Goal: Task Accomplishment & Management: Use online tool/utility

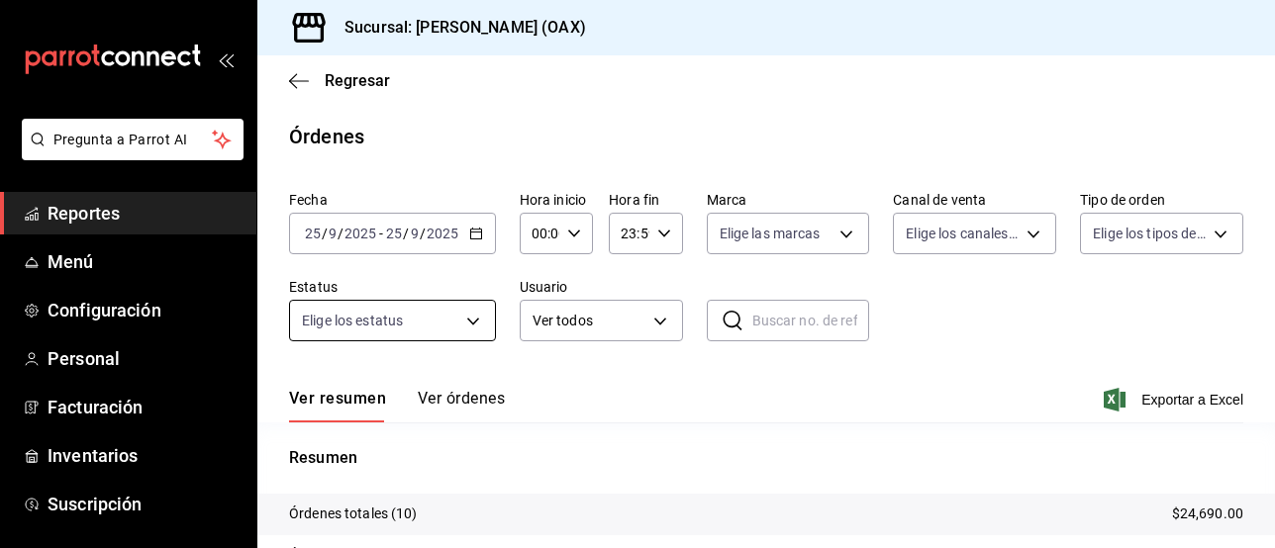
click at [461, 319] on body "Pregunta a Parrot AI Reportes Menú Configuración Personal Facturación Inventari…" at bounding box center [637, 274] width 1275 height 548
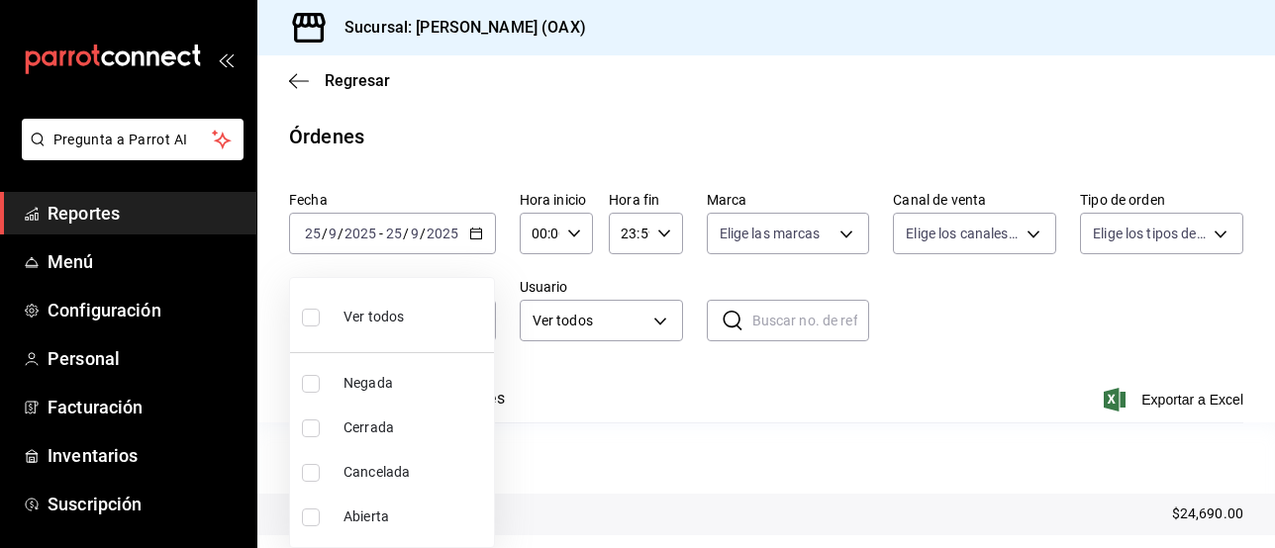
click at [74, 261] on div at bounding box center [637, 274] width 1275 height 548
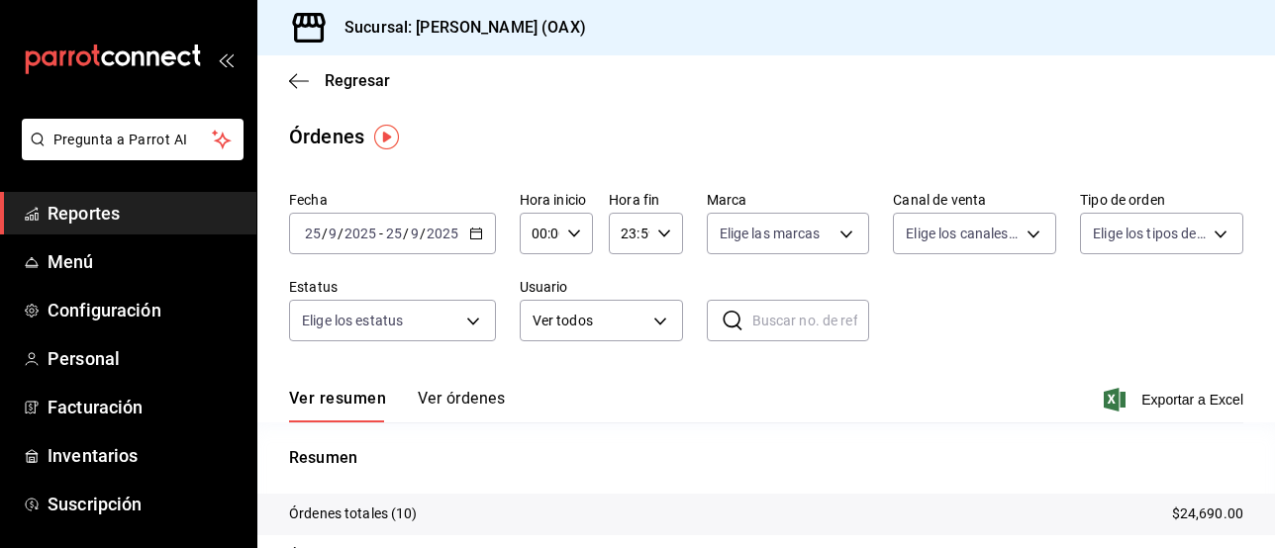
click at [95, 216] on div at bounding box center [637, 274] width 1275 height 548
click at [407, 324] on body "Pregunta a Parrot AI Reportes Menú Configuración Personal Facturación Inventari…" at bounding box center [637, 274] width 1275 height 548
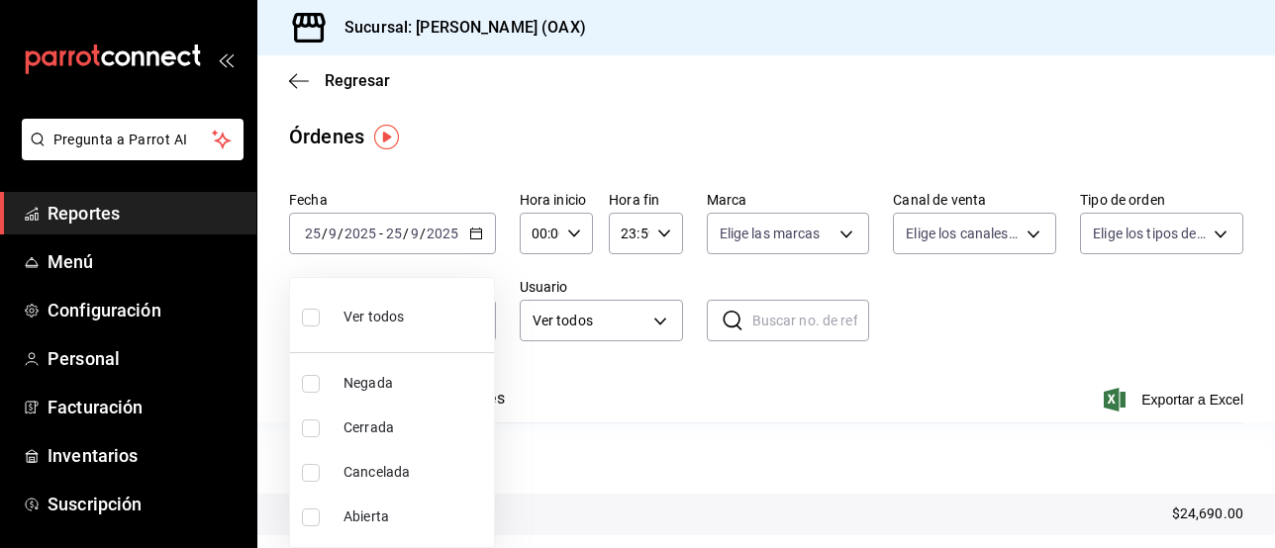
click at [589, 102] on div at bounding box center [637, 274] width 1275 height 548
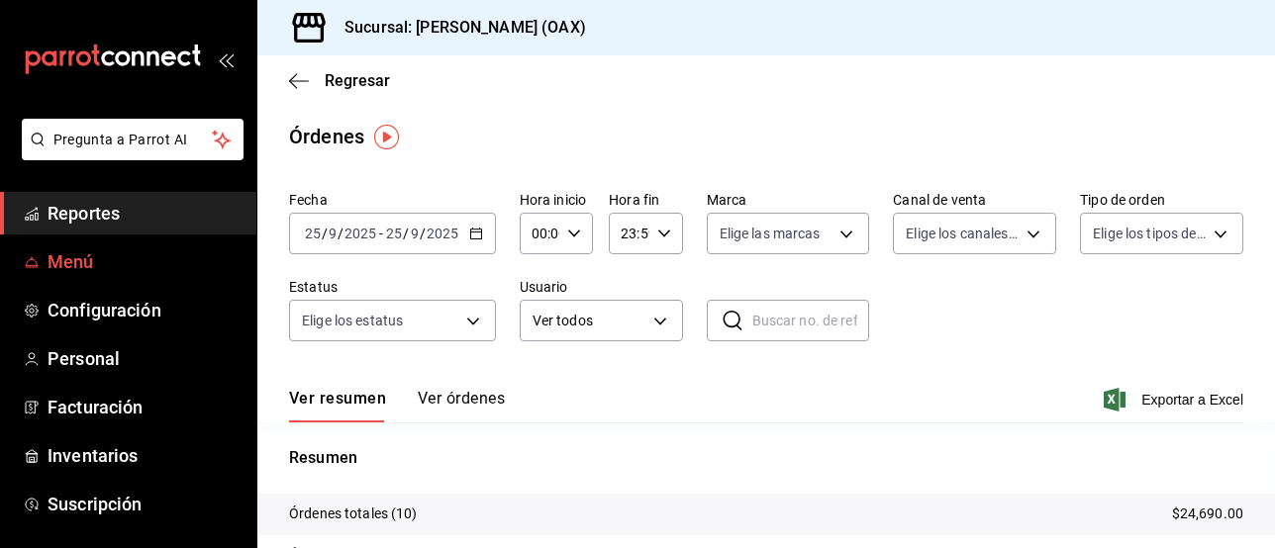
click at [89, 255] on span "Menú" at bounding box center [144, 261] width 193 height 27
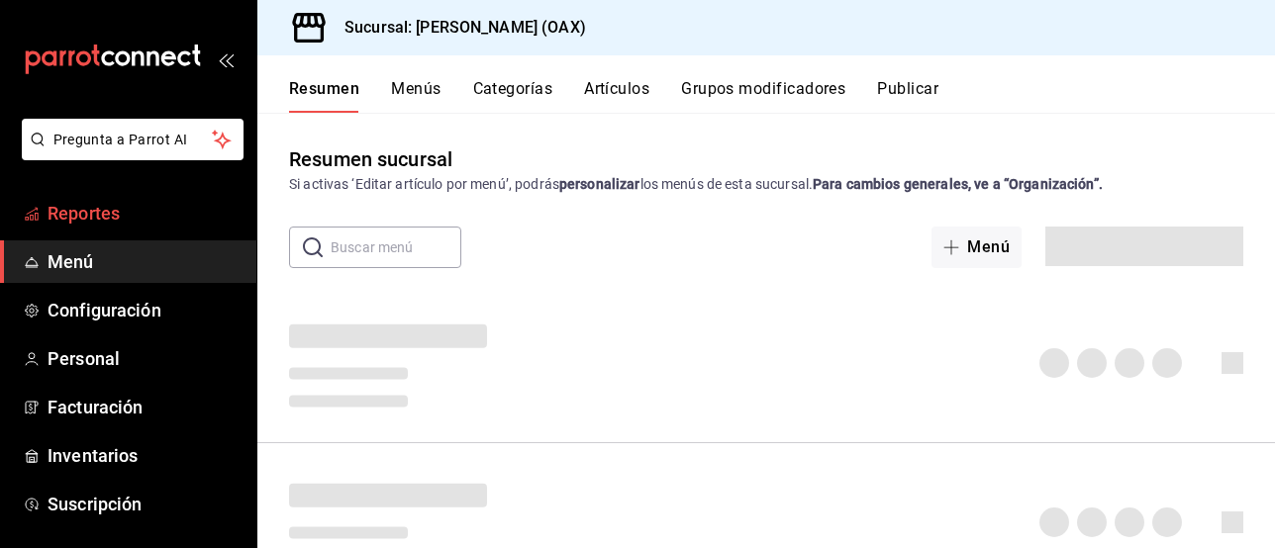
click at [99, 210] on span "Reportes" at bounding box center [144, 213] width 193 height 27
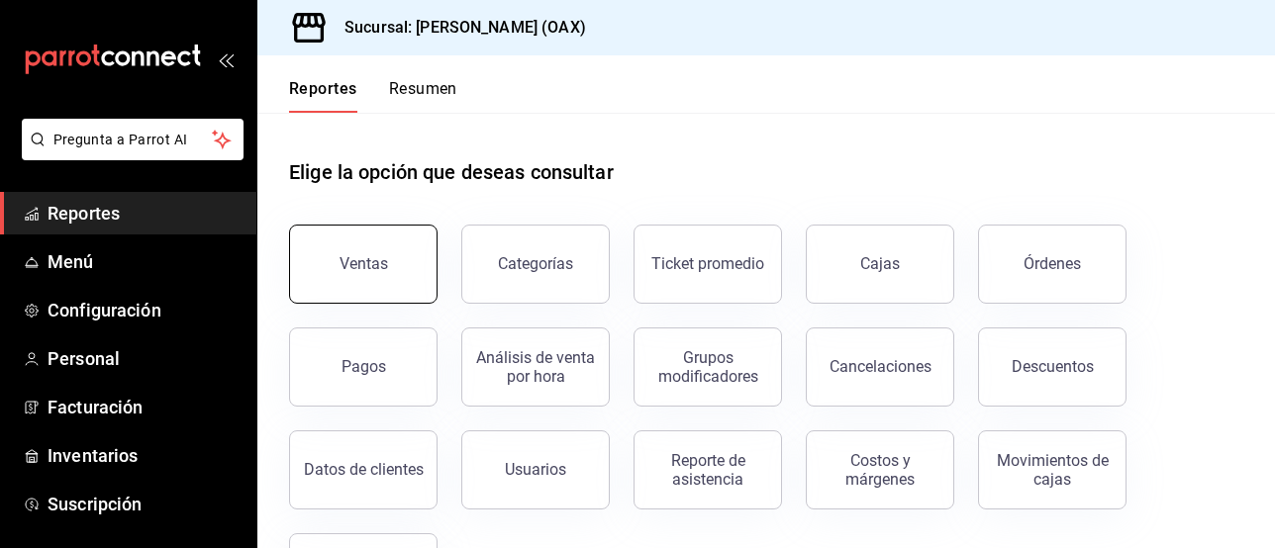
click at [329, 278] on button "Ventas" at bounding box center [363, 264] width 149 height 79
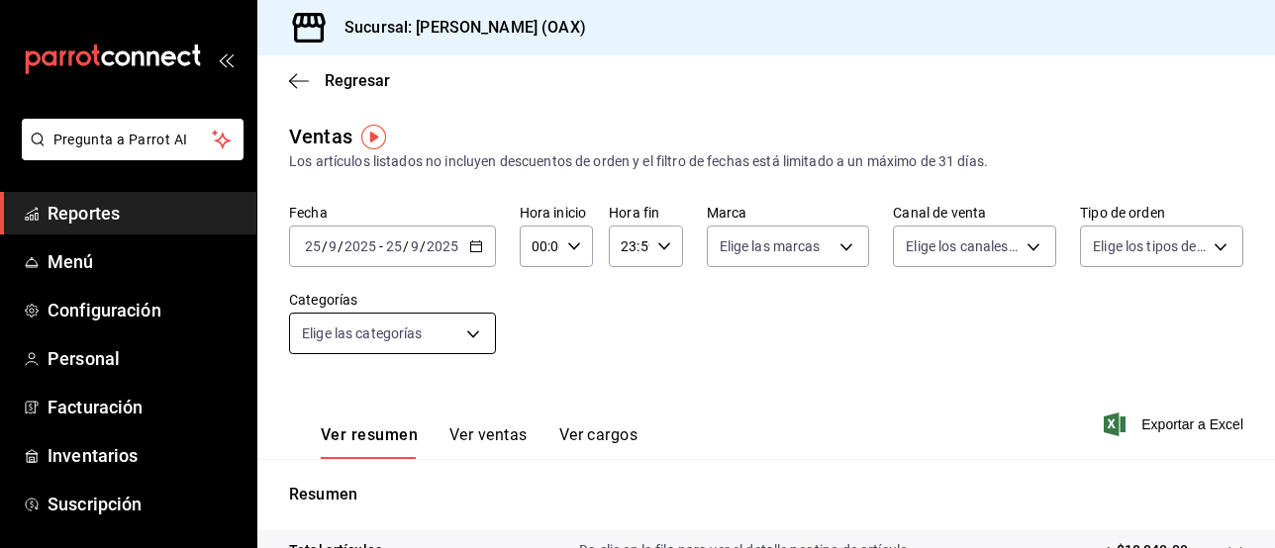
click at [476, 329] on body "Pregunta a Parrot AI Reportes Menú Configuración Personal Facturación Inventari…" at bounding box center [637, 274] width 1275 height 548
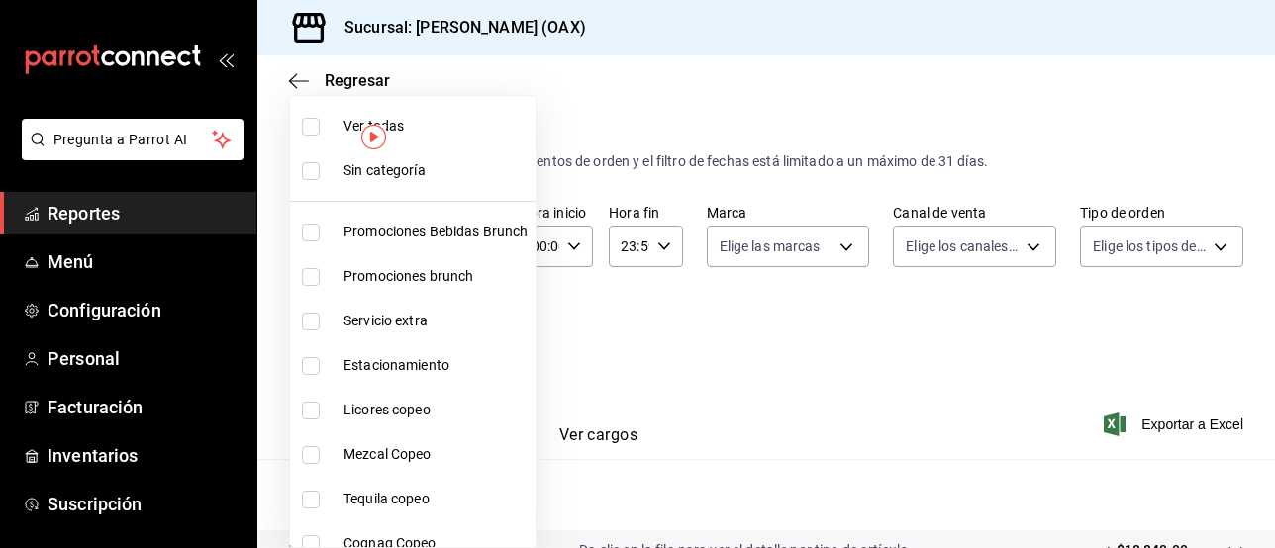
click at [1207, 138] on div at bounding box center [637, 274] width 1275 height 548
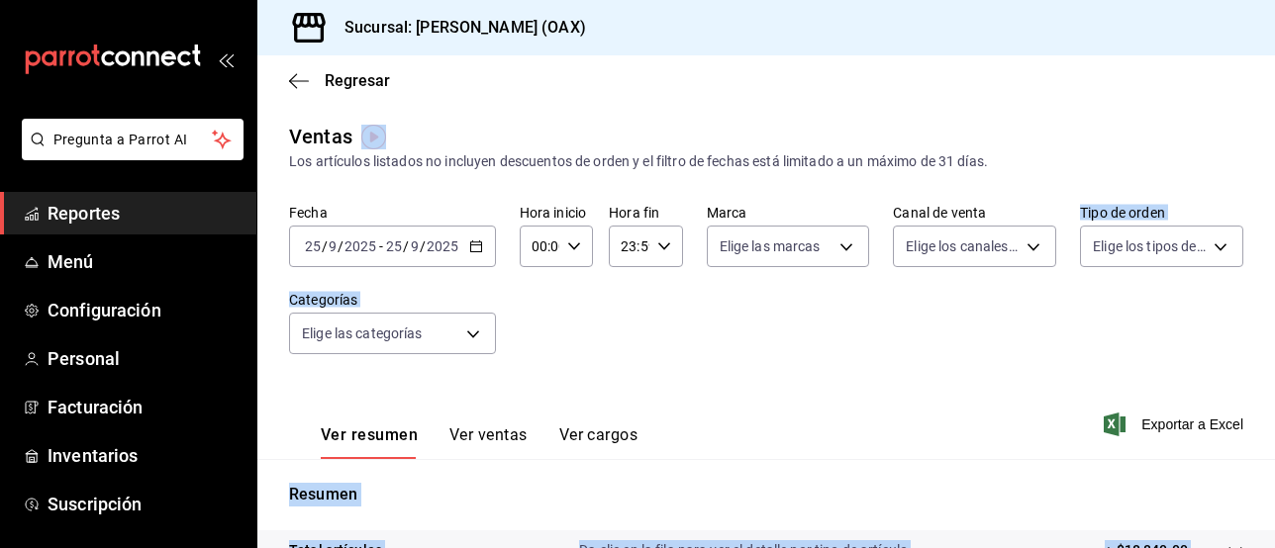
drag, startPoint x: 1271, startPoint y: 155, endPoint x: 1272, endPoint y: 174, distance: 18.8
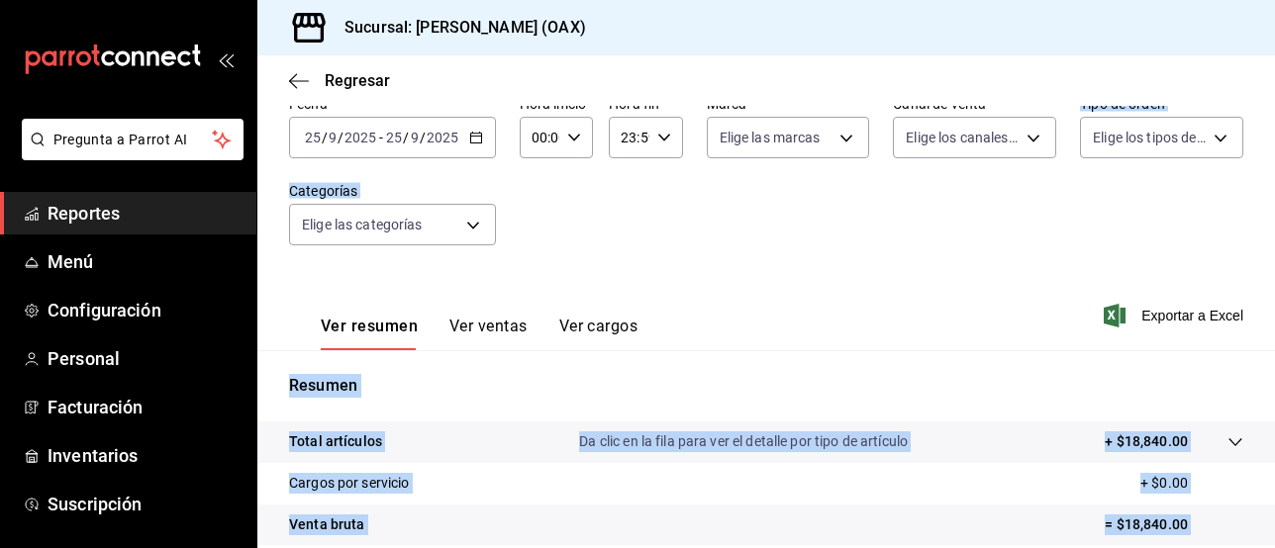
scroll to position [124, 0]
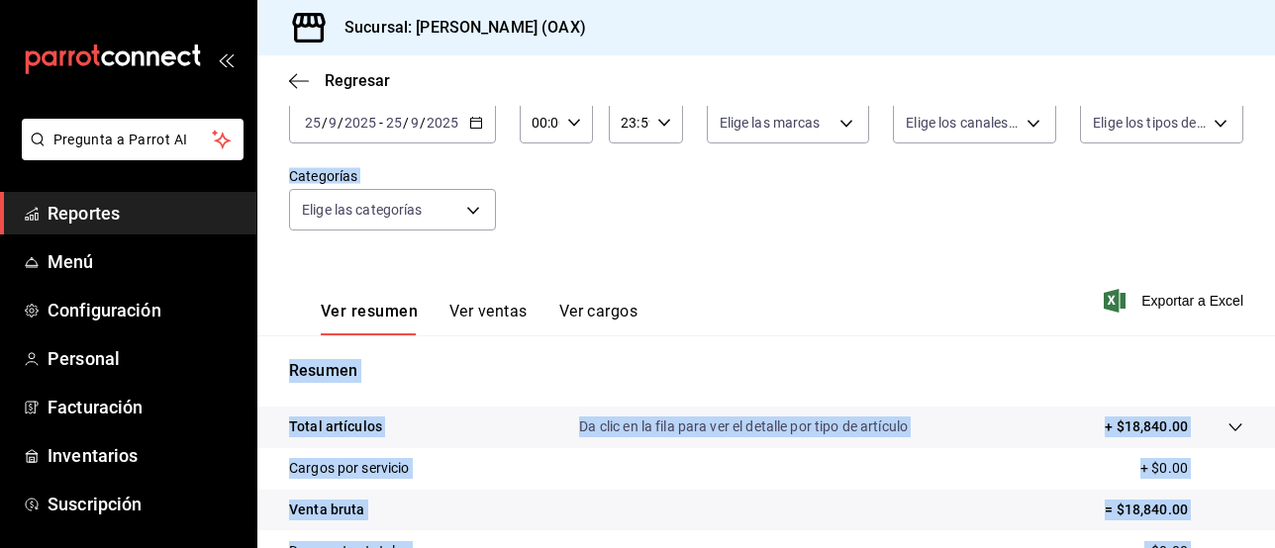
click at [837, 280] on div "Ver resumen Ver ventas Ver cargos Exportar a Excel" at bounding box center [766, 294] width 1018 height 81
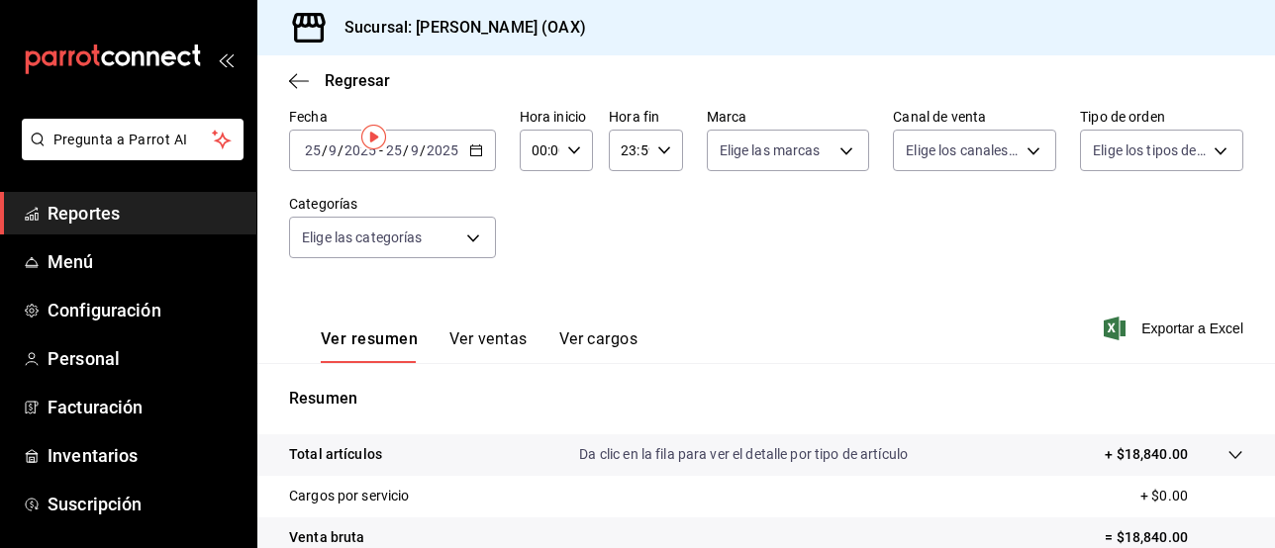
scroll to position [0, 0]
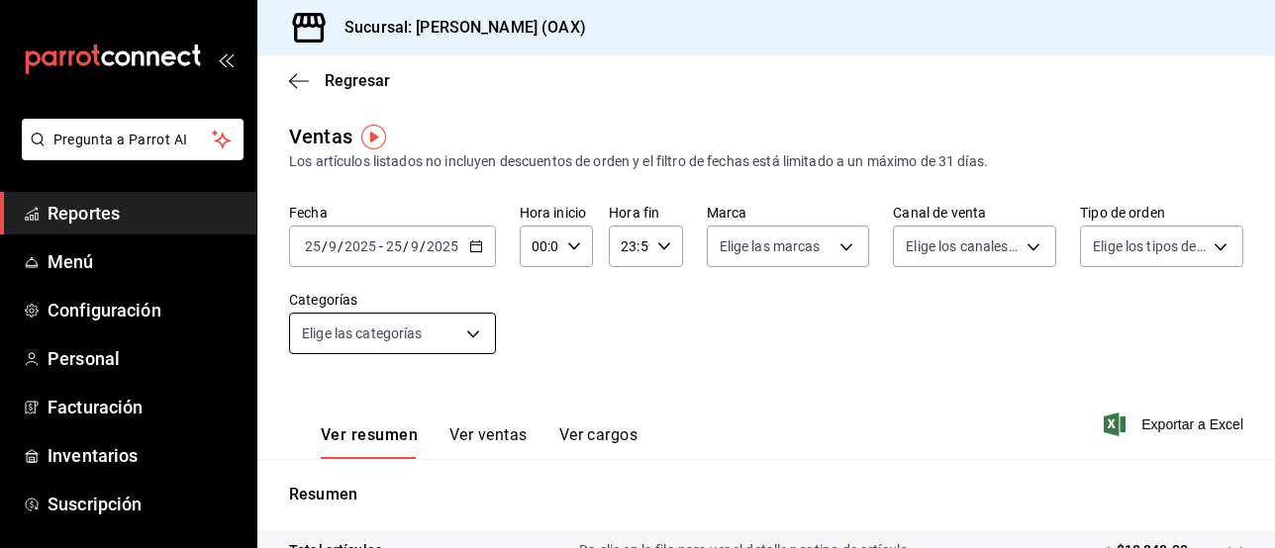
click at [466, 325] on body "Pregunta a Parrot AI Reportes Menú Configuración Personal Facturación Inventari…" at bounding box center [637, 274] width 1275 height 548
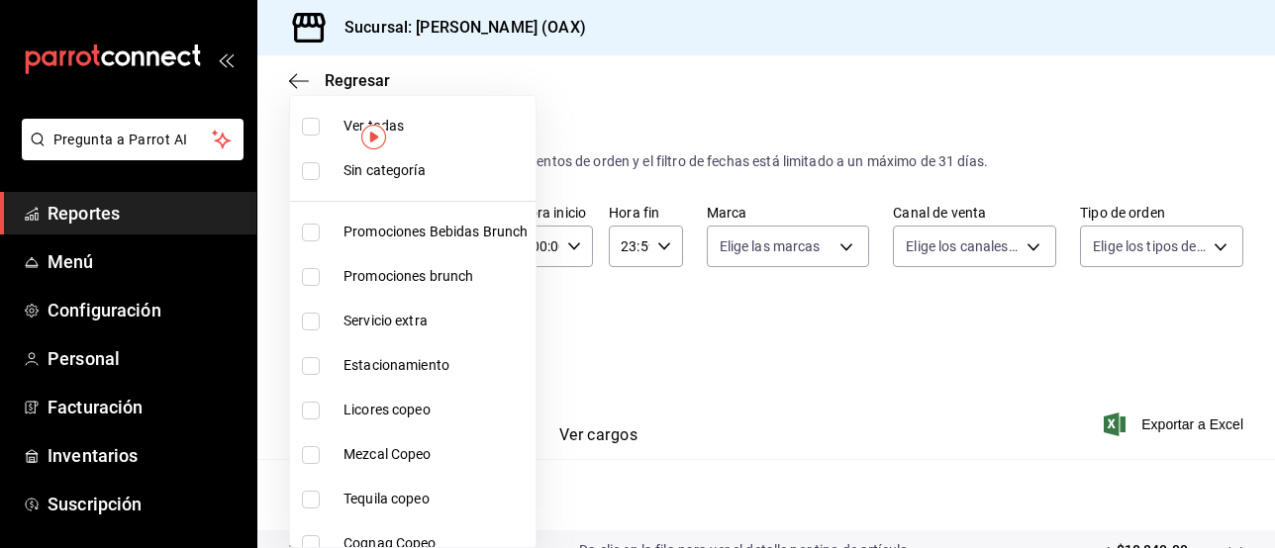
click at [408, 230] on span "Promociones Bebidas Brunch" at bounding box center [436, 232] width 184 height 21
type input "8ed44f33-4397-48eb-a10c-df725be60192"
checkbox input "true"
click at [411, 267] on span "Promociones brunch" at bounding box center [436, 276] width 184 height 21
type input "8ed44f33-4397-48eb-a10c-df725be60192,463459c9-37eb-4576-8402-f641077c2631"
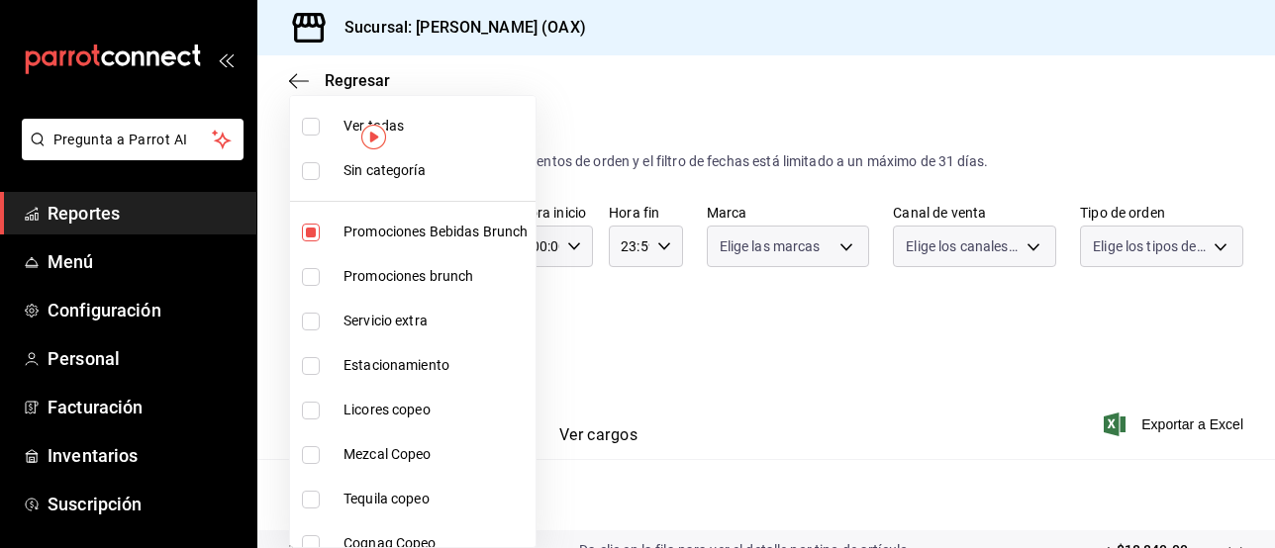
checkbox input "true"
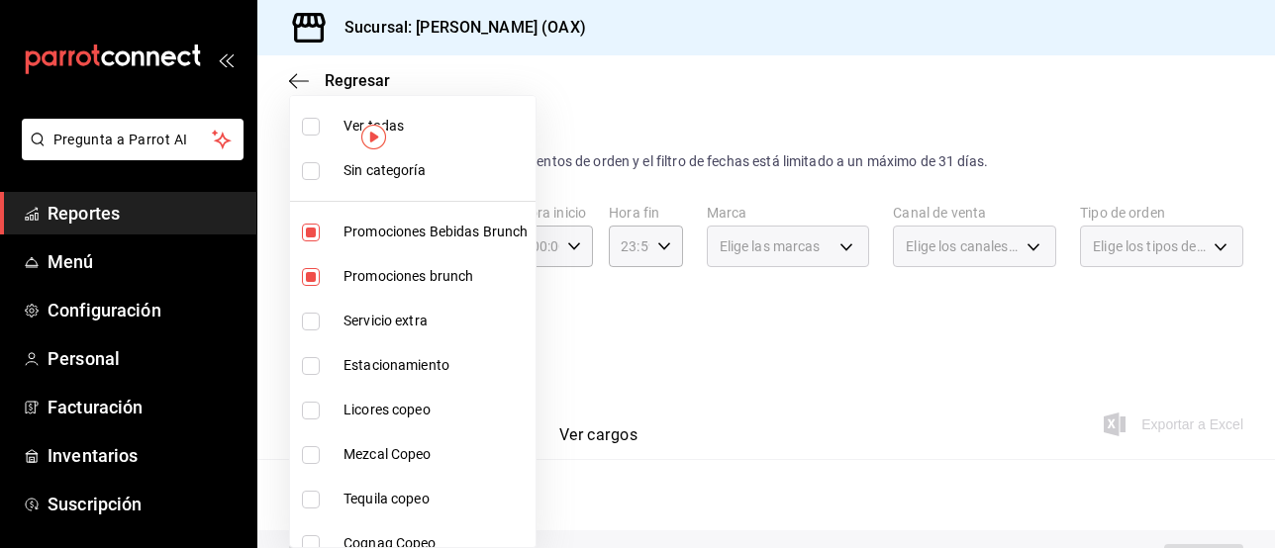
click at [393, 411] on span "Licores copeo" at bounding box center [436, 410] width 184 height 21
type input "8ed44f33-4397-48eb-a10c-df725be60192,463459c9-37eb-4576-8402-f641077c2631,53139…"
checkbox input "true"
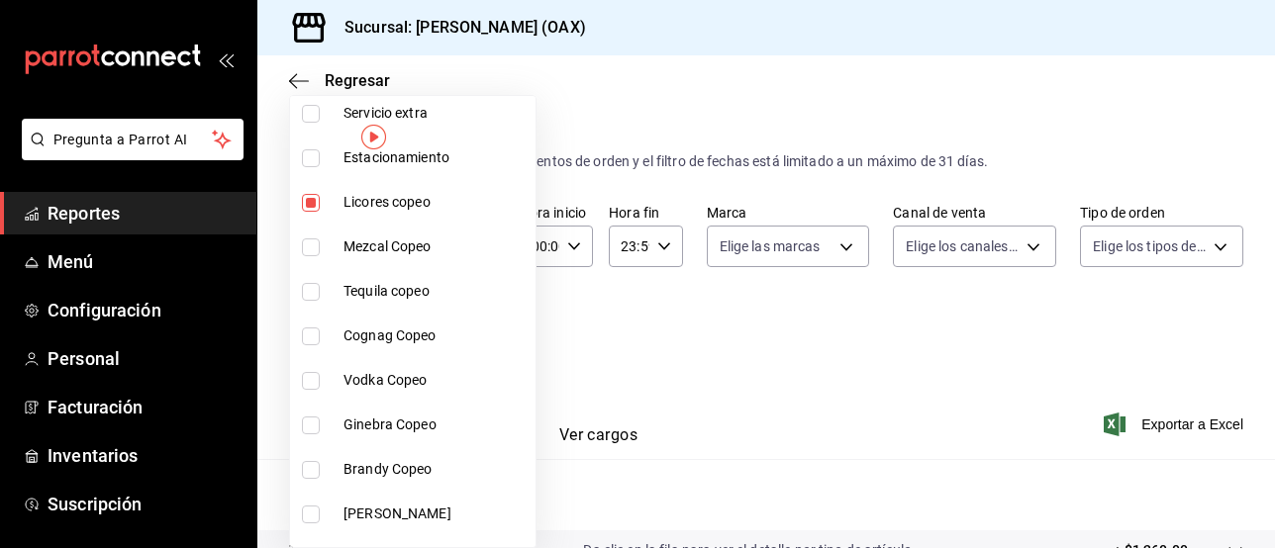
scroll to position [209, 0]
click at [402, 232] on li "Mezcal Copeo" at bounding box center [413, 246] width 246 height 45
type input "8ed44f33-4397-48eb-a10c-df725be60192,463459c9-37eb-4576-8402-f641077c2631,53139…"
checkbox input "true"
click at [400, 290] on span "Tequila copeo" at bounding box center [436, 290] width 184 height 21
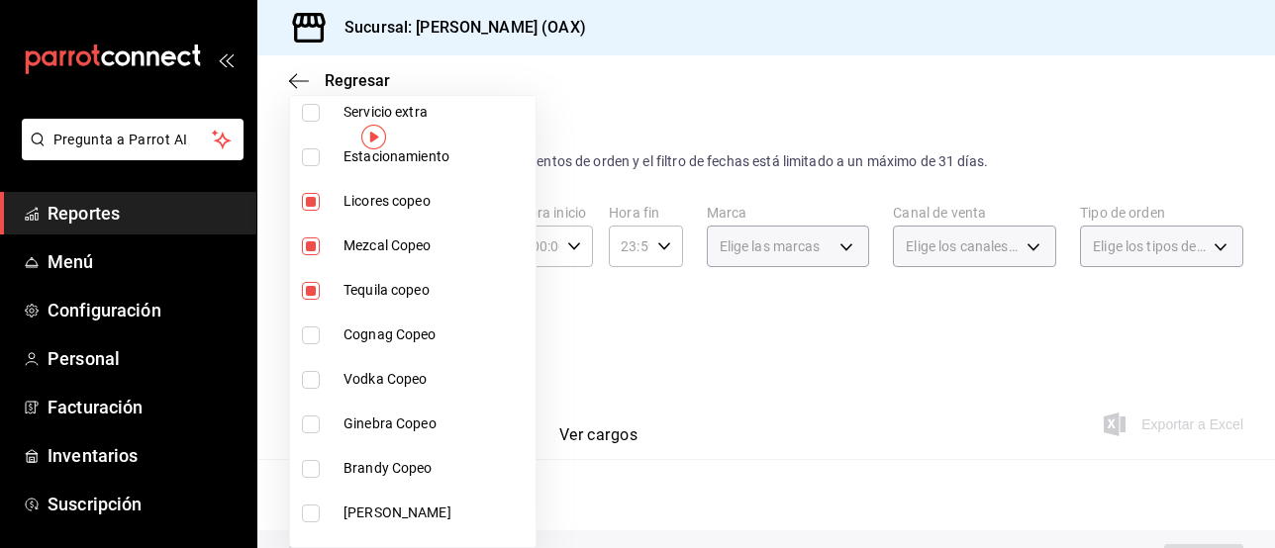
type input "8ed44f33-4397-48eb-a10c-df725be60192,463459c9-37eb-4576-8402-f641077c2631,53139…"
checkbox input "true"
click at [386, 338] on span "Cognag Copeo" at bounding box center [436, 335] width 184 height 21
click at [378, 373] on span "Vodka Copeo" at bounding box center [436, 379] width 184 height 21
type input "8ed44f33-4397-48eb-a10c-df725be60192,463459c9-37eb-4576-8402-f641077c2631,53139…"
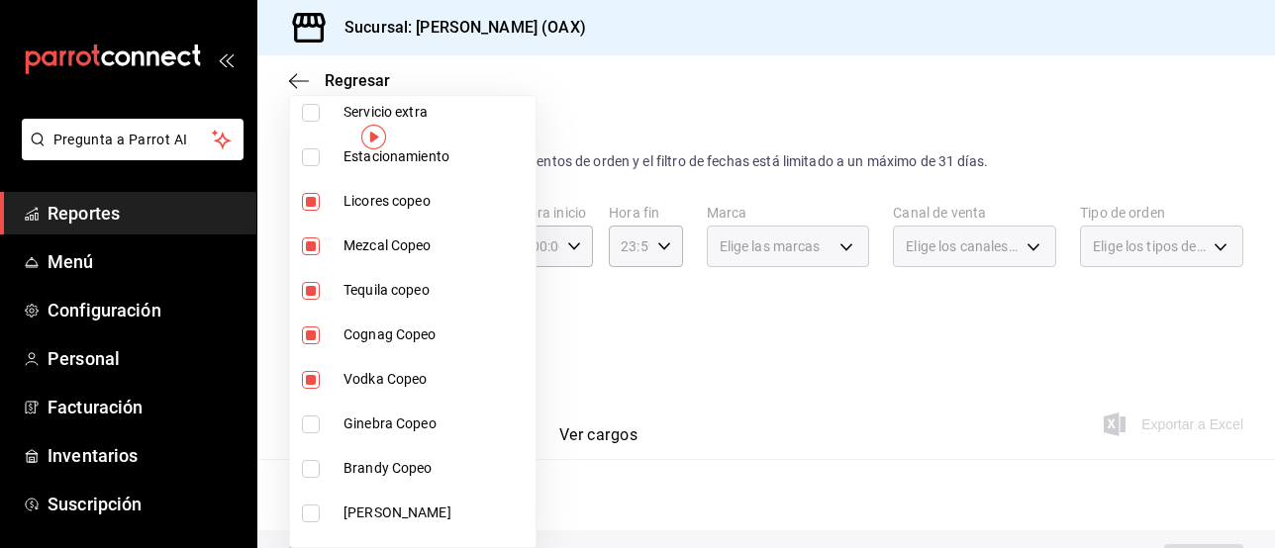
checkbox input "true"
click at [364, 426] on span "Ginebra Copeo" at bounding box center [436, 424] width 184 height 21
click at [365, 460] on span "Brandy Copeo" at bounding box center [436, 468] width 184 height 21
type input "8ed44f33-4397-48eb-a10c-df725be60192,463459c9-37eb-4576-8402-f641077c2631,53139…"
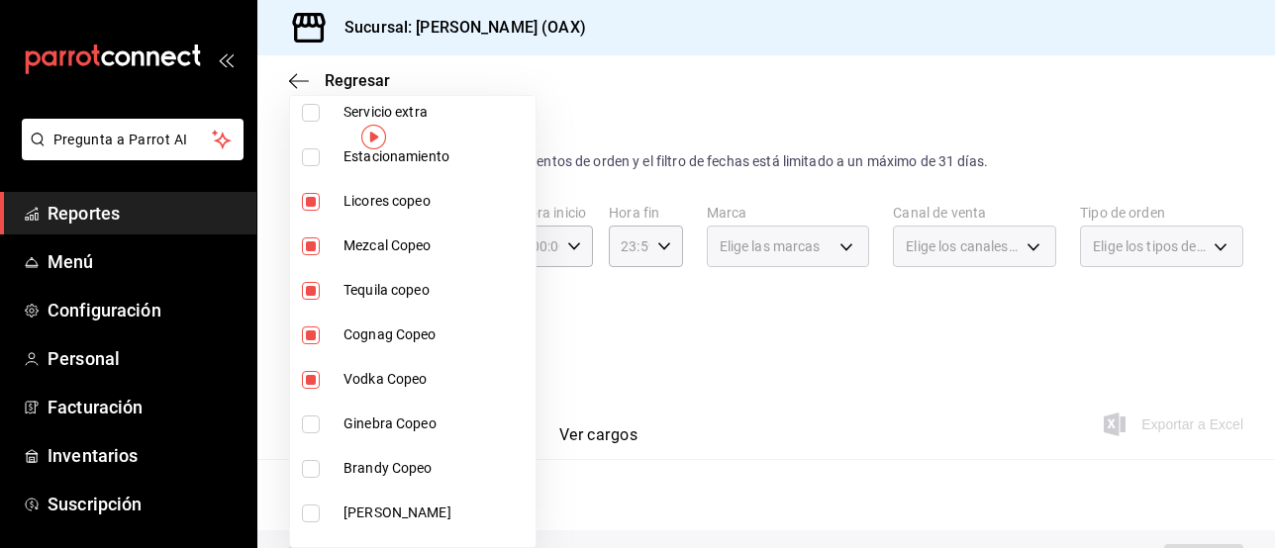
checkbox input "true"
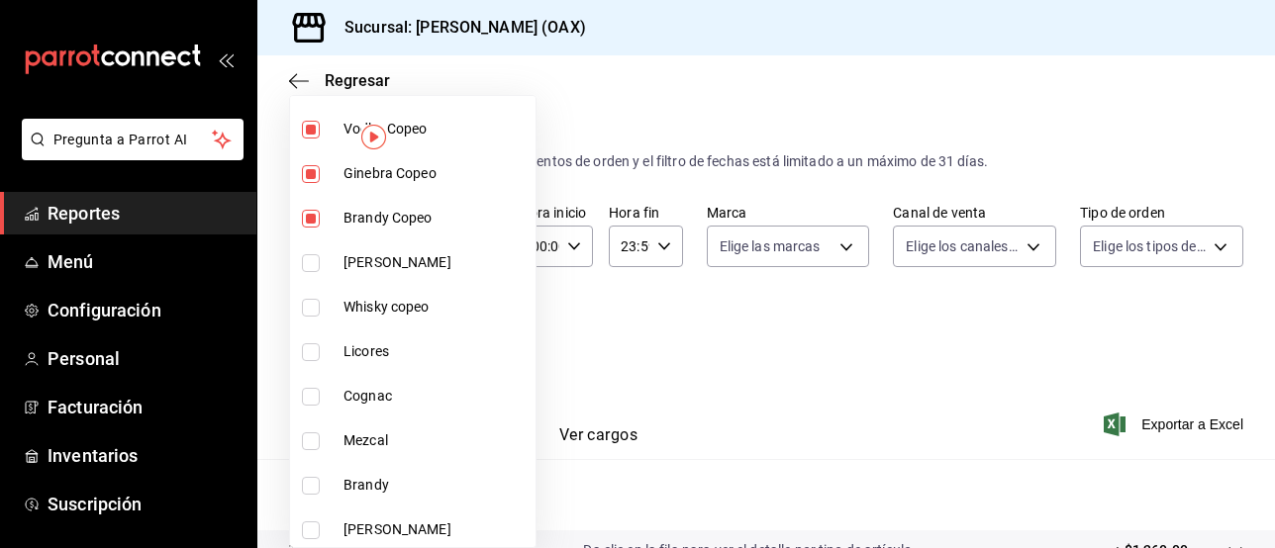
scroll to position [485, 0]
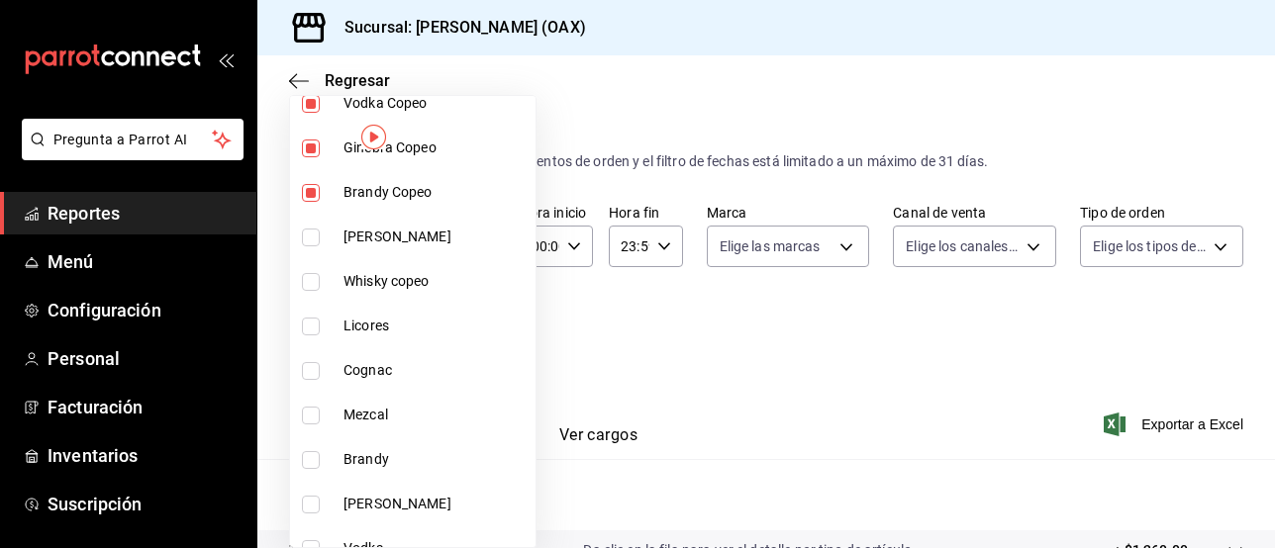
click at [382, 224] on li "[PERSON_NAME]" at bounding box center [413, 237] width 246 height 45
type input "8ed44f33-4397-48eb-a10c-df725be60192,463459c9-37eb-4576-8402-f641077c2631,53139…"
checkbox input "true"
click at [385, 290] on span "Whisky copeo" at bounding box center [436, 281] width 184 height 21
type input "8ed44f33-4397-48eb-a10c-df725be60192,463459c9-37eb-4576-8402-f641077c2631,53139…"
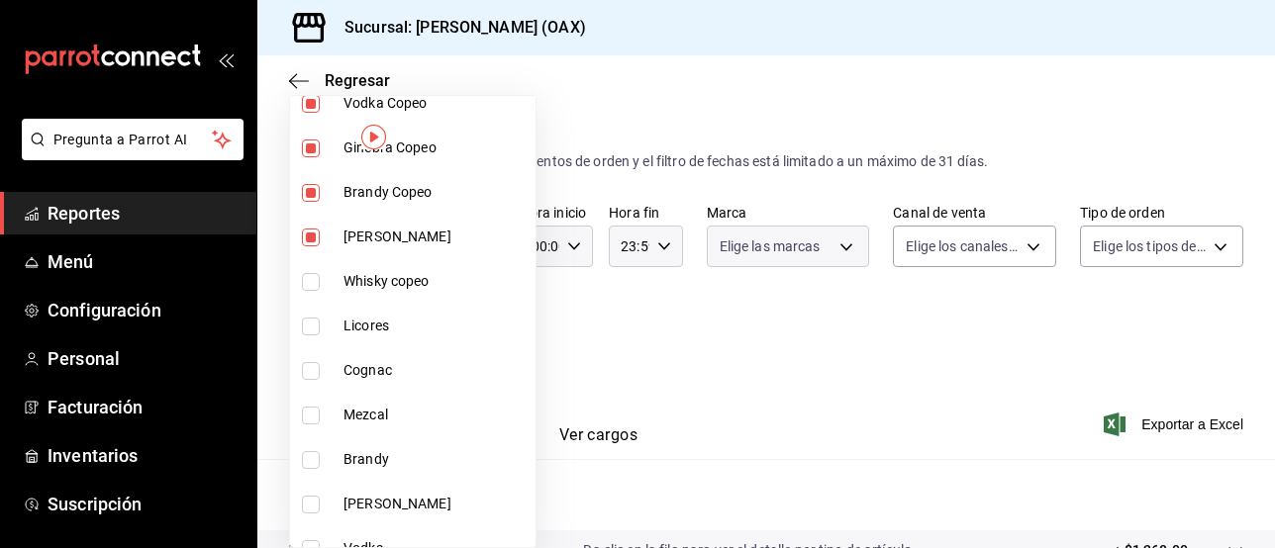
checkbox input "true"
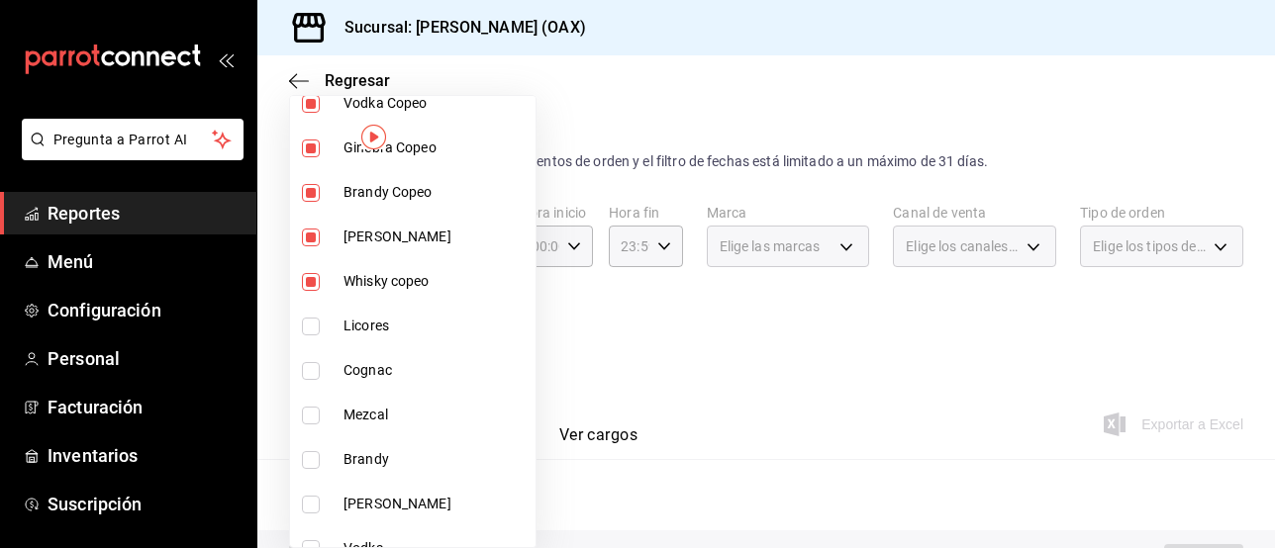
click at [374, 330] on span "Licores" at bounding box center [436, 326] width 184 height 21
type input "8ed44f33-4397-48eb-a10c-df725be60192,463459c9-37eb-4576-8402-f641077c2631,53139…"
checkbox input "true"
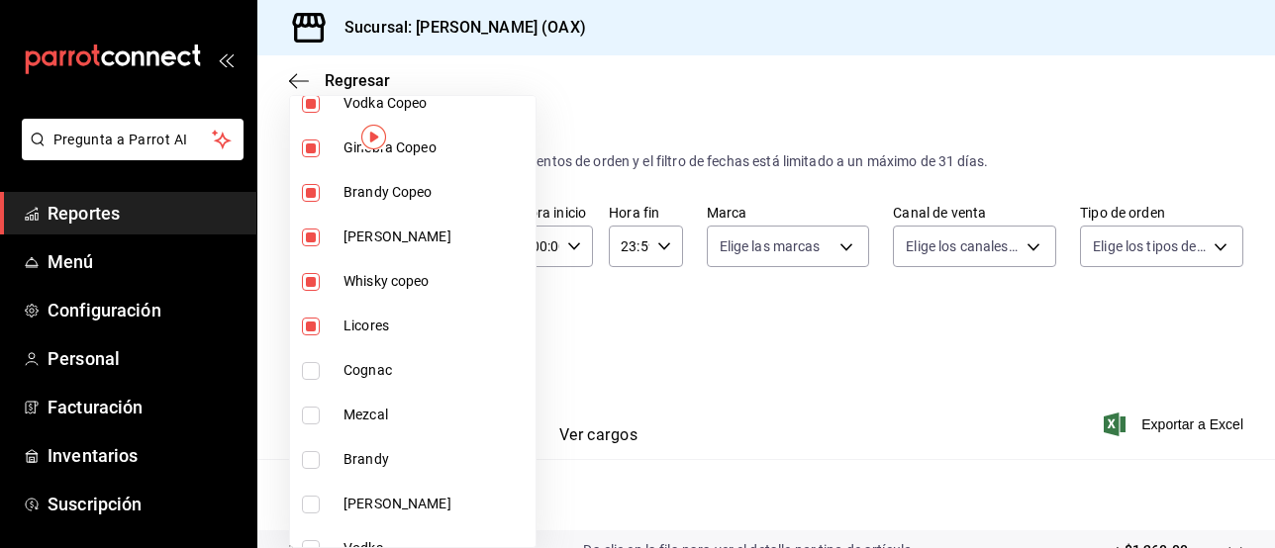
click at [375, 376] on span "Cognac" at bounding box center [436, 370] width 184 height 21
click at [373, 421] on span "Mezcal" at bounding box center [436, 415] width 184 height 21
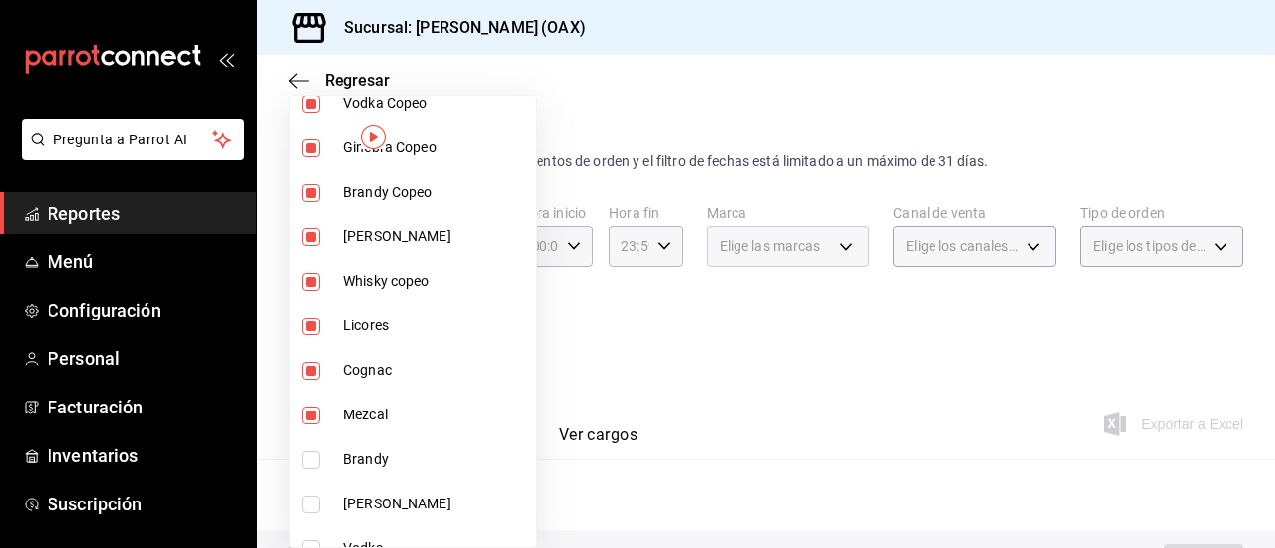
type input "8ed44f33-4397-48eb-a10c-df725be60192,463459c9-37eb-4576-8402-f641077c2631,53139…"
checkbox input "true"
click at [369, 464] on span "Brandy" at bounding box center [436, 459] width 184 height 21
click at [371, 507] on span "[PERSON_NAME]" at bounding box center [436, 504] width 184 height 21
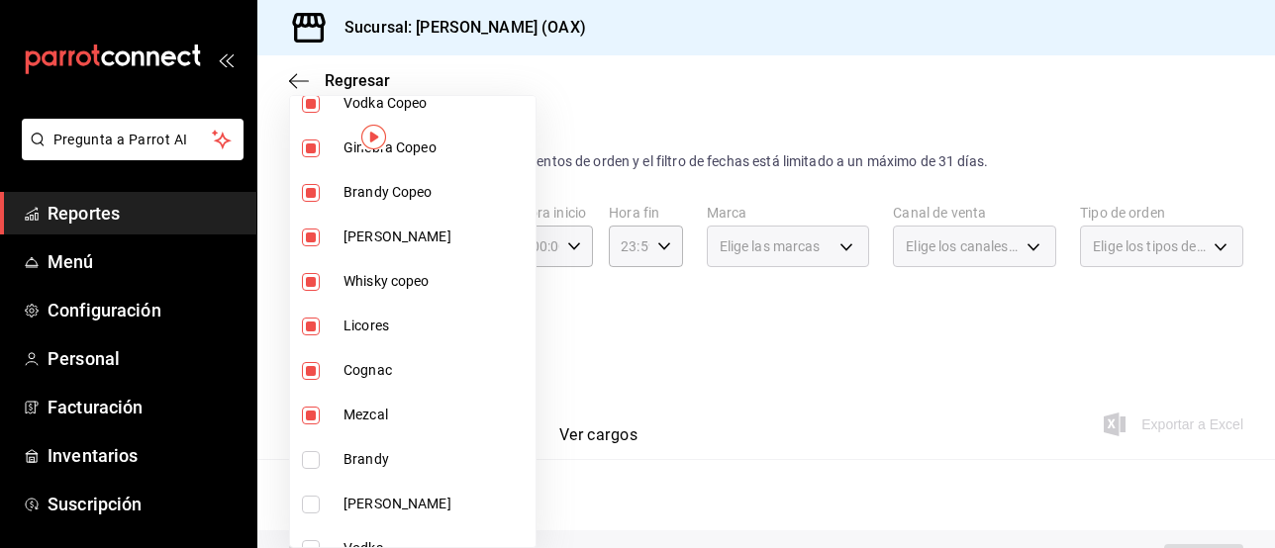
type input "8ed44f33-4397-48eb-a10c-df725be60192,463459c9-37eb-4576-8402-f641077c2631,53139…"
checkbox input "true"
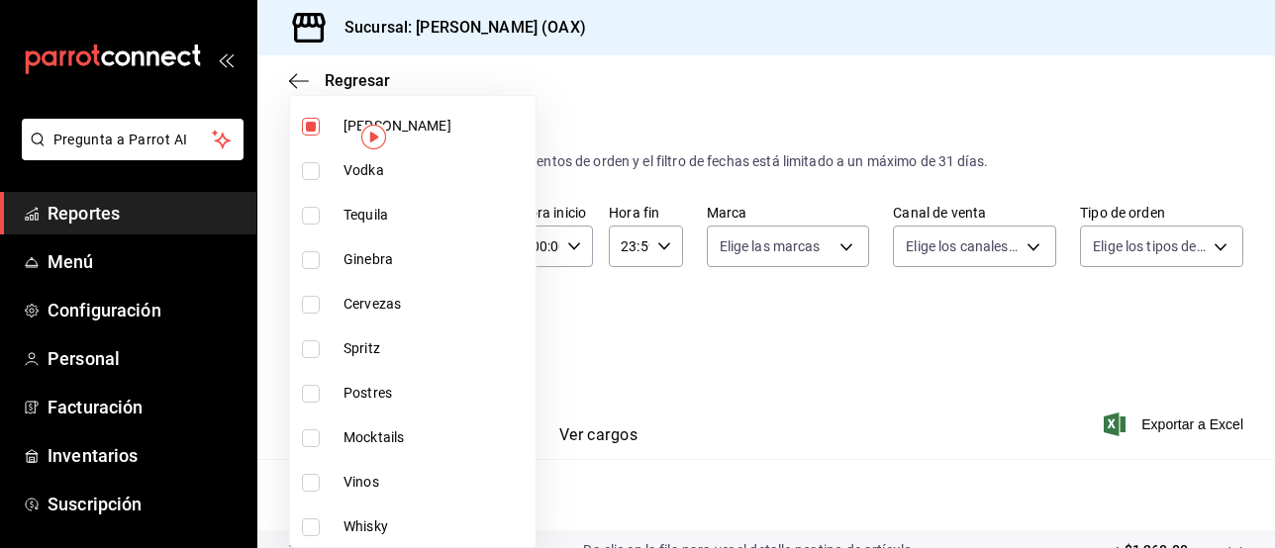
scroll to position [868, 0]
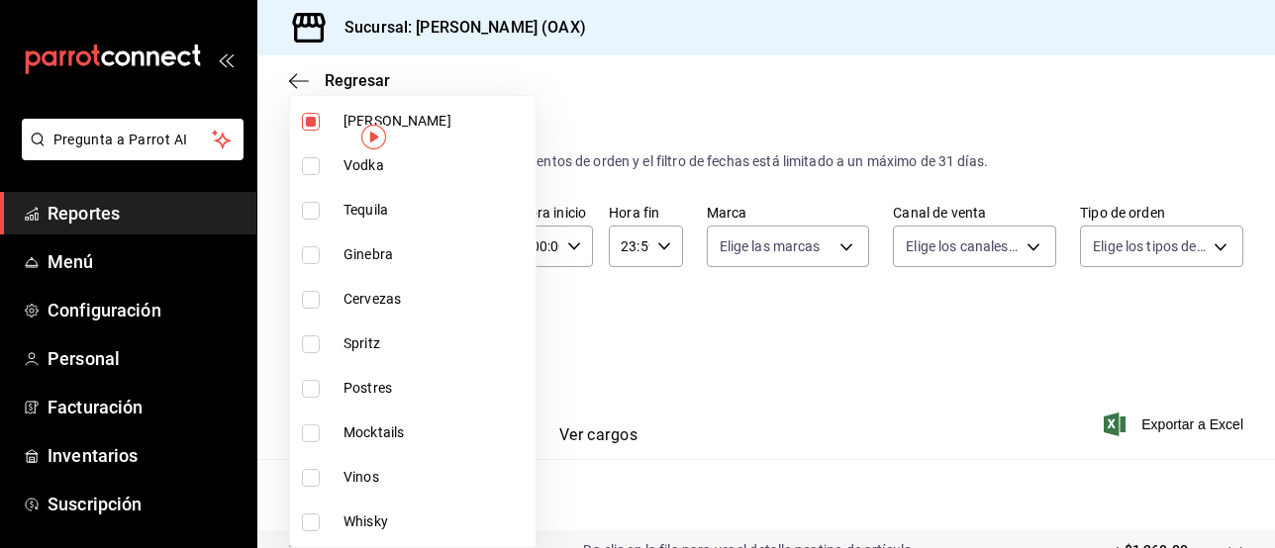
click at [364, 160] on span "Vodka" at bounding box center [436, 165] width 184 height 21
type input "8ed44f33-4397-48eb-a10c-df725be60192,463459c9-37eb-4576-8402-f641077c2631,53139…"
checkbox input "true"
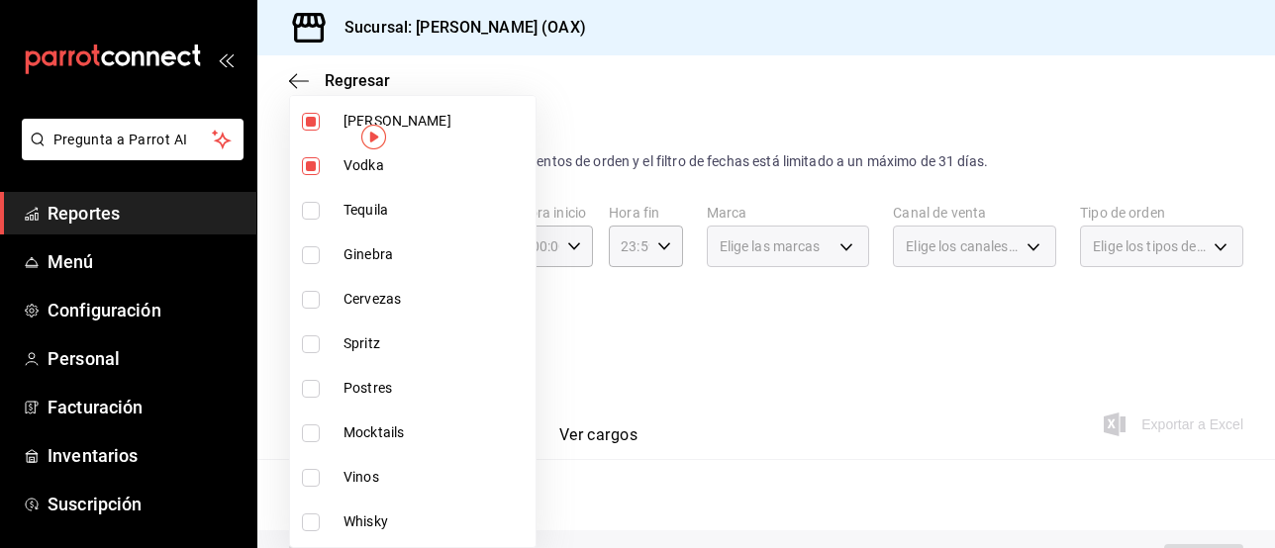
drag, startPoint x: 369, startPoint y: 208, endPoint x: 362, endPoint y: 220, distance: 13.8
click at [369, 208] on span "Tequila" at bounding box center [436, 210] width 184 height 21
type input "8ed44f33-4397-48eb-a10c-df725be60192,463459c9-37eb-4576-8402-f641077c2631,53139…"
checkbox input "true"
click at [361, 246] on span "Ginebra" at bounding box center [436, 255] width 184 height 21
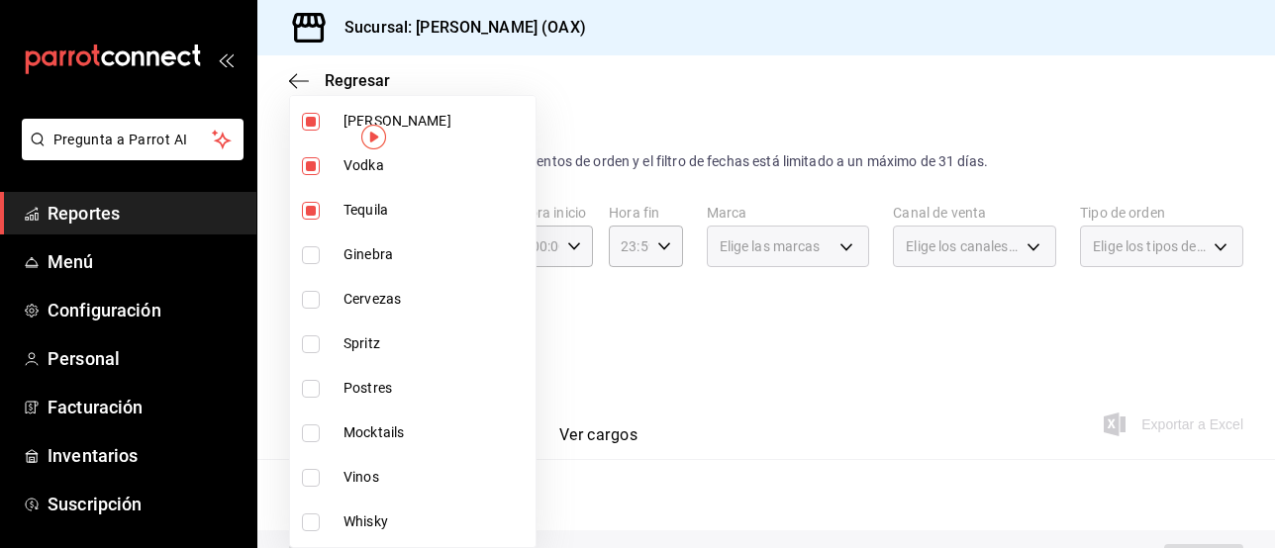
type input "8ed44f33-4397-48eb-a10c-df725be60192,463459c9-37eb-4576-8402-f641077c2631,53139…"
checkbox input "true"
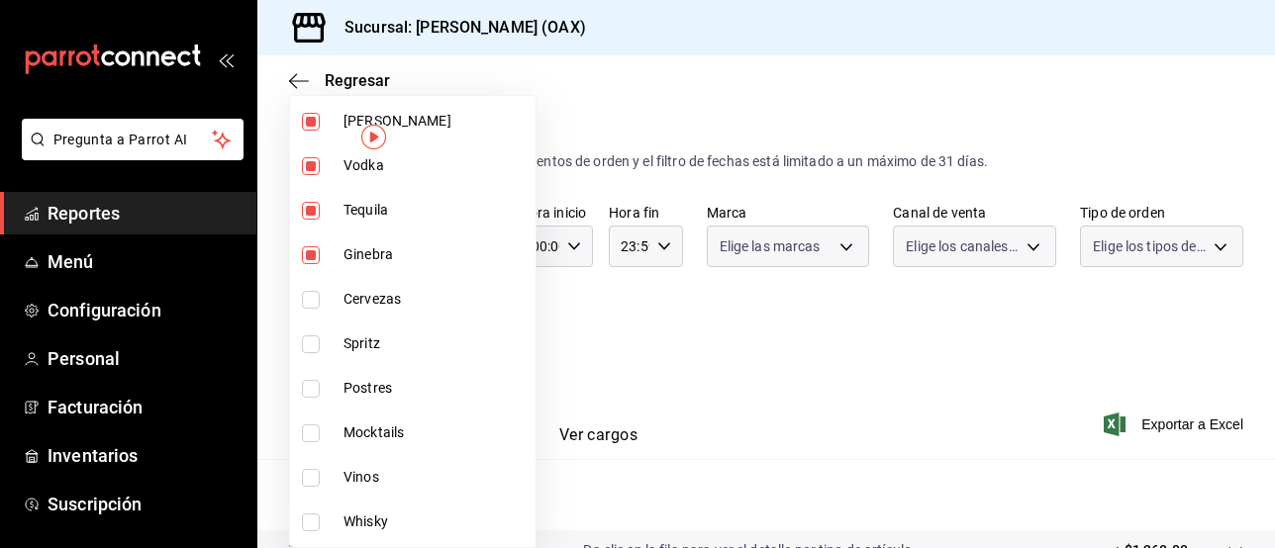
click at [374, 306] on span "Cervezas" at bounding box center [436, 299] width 184 height 21
type input "8ed44f33-4397-48eb-a10c-df725be60192,463459c9-37eb-4576-8402-f641077c2631,53139…"
checkbox input "true"
click at [367, 340] on span "Spritz" at bounding box center [436, 344] width 184 height 21
click at [375, 393] on span "Postres" at bounding box center [436, 388] width 184 height 21
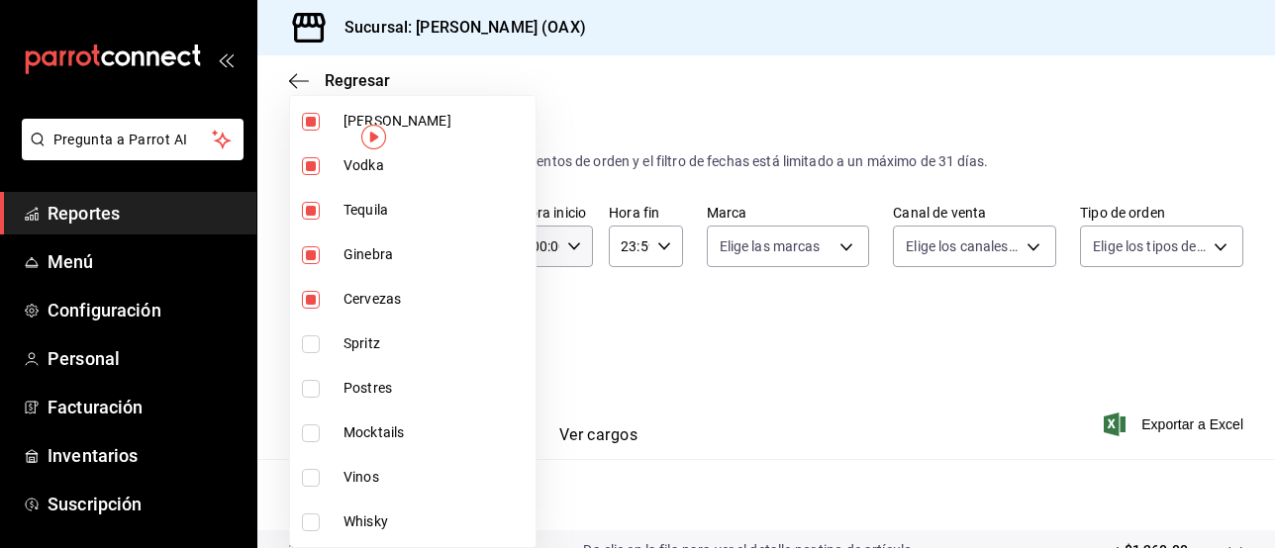
type input "8ed44f33-4397-48eb-a10c-df725be60192,463459c9-37eb-4576-8402-f641077c2631,53139…"
checkbox input "true"
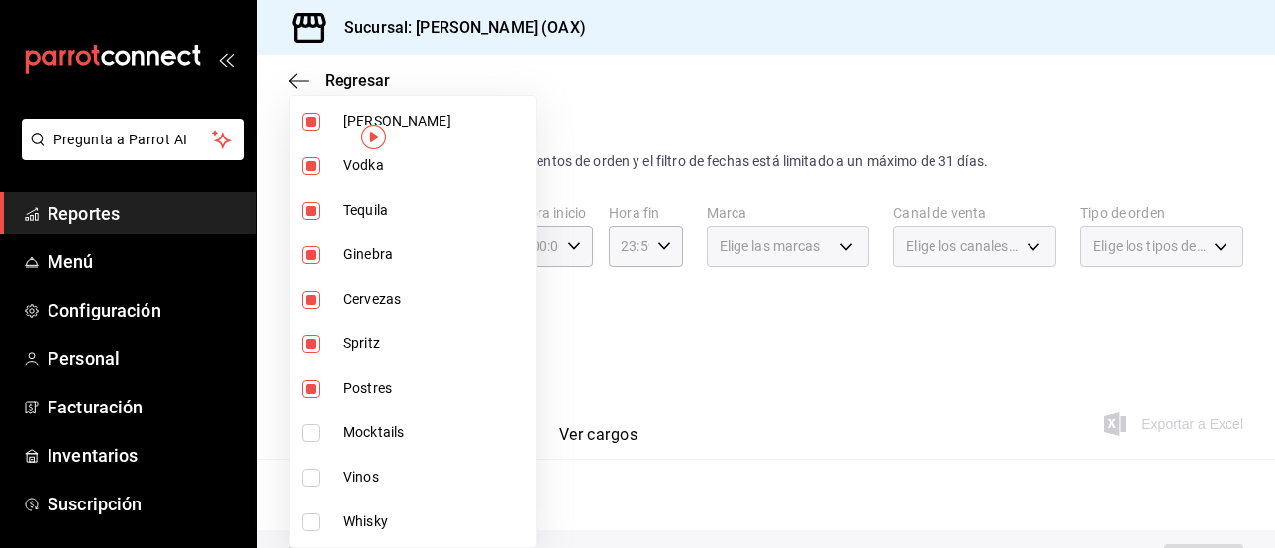
drag, startPoint x: 371, startPoint y: 394, endPoint x: 376, endPoint y: 442, distance: 47.8
click at [371, 394] on span "Postres" at bounding box center [436, 388] width 184 height 21
type input "8ed44f33-4397-48eb-a10c-df725be60192,463459c9-37eb-4576-8402-f641077c2631,53139…"
checkbox input "false"
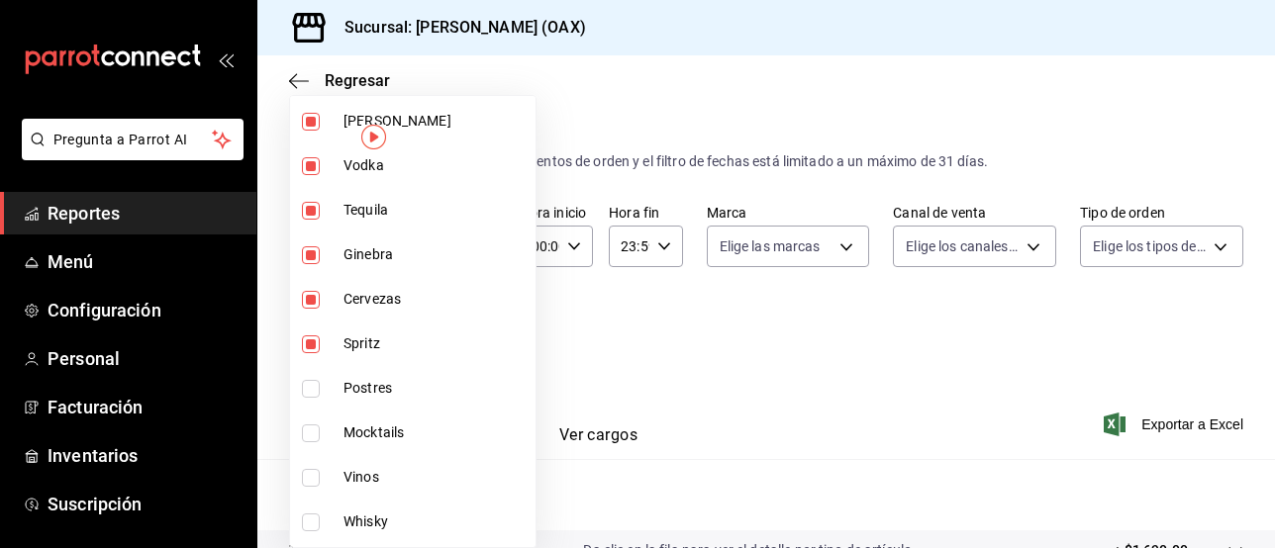
click at [376, 440] on span "Mocktails" at bounding box center [436, 433] width 184 height 21
type input "8ed44f33-4397-48eb-a10c-df725be60192,463459c9-37eb-4576-8402-f641077c2631,53139…"
checkbox input "true"
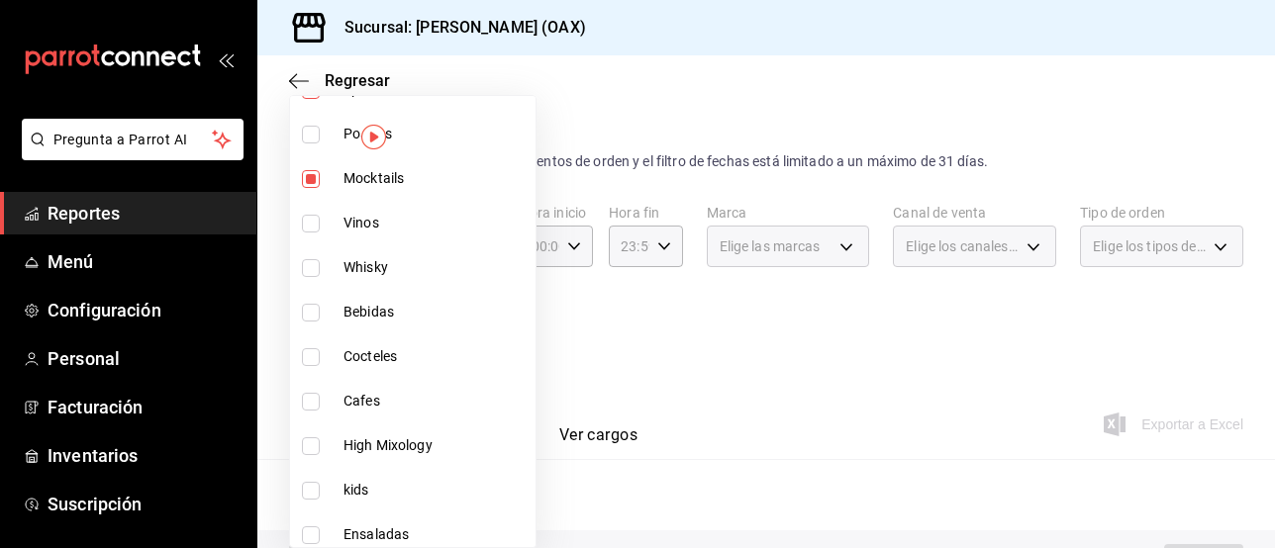
scroll to position [1124, 0]
click at [394, 218] on span "Vinos" at bounding box center [436, 222] width 184 height 21
type input "8ed44f33-4397-48eb-a10c-df725be60192,463459c9-37eb-4576-8402-f641077c2631,53139…"
checkbox input "true"
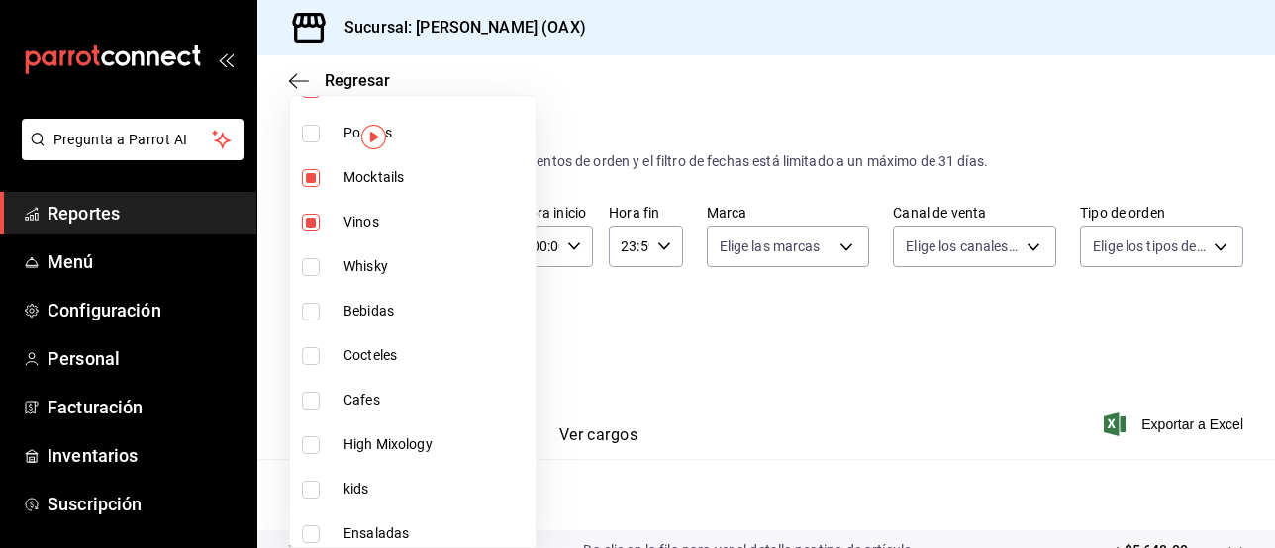
click at [347, 264] on span "Whisky" at bounding box center [436, 266] width 184 height 21
type input "8ed44f33-4397-48eb-a10c-df725be60192,463459c9-37eb-4576-8402-f641077c2631,53139…"
checkbox input "true"
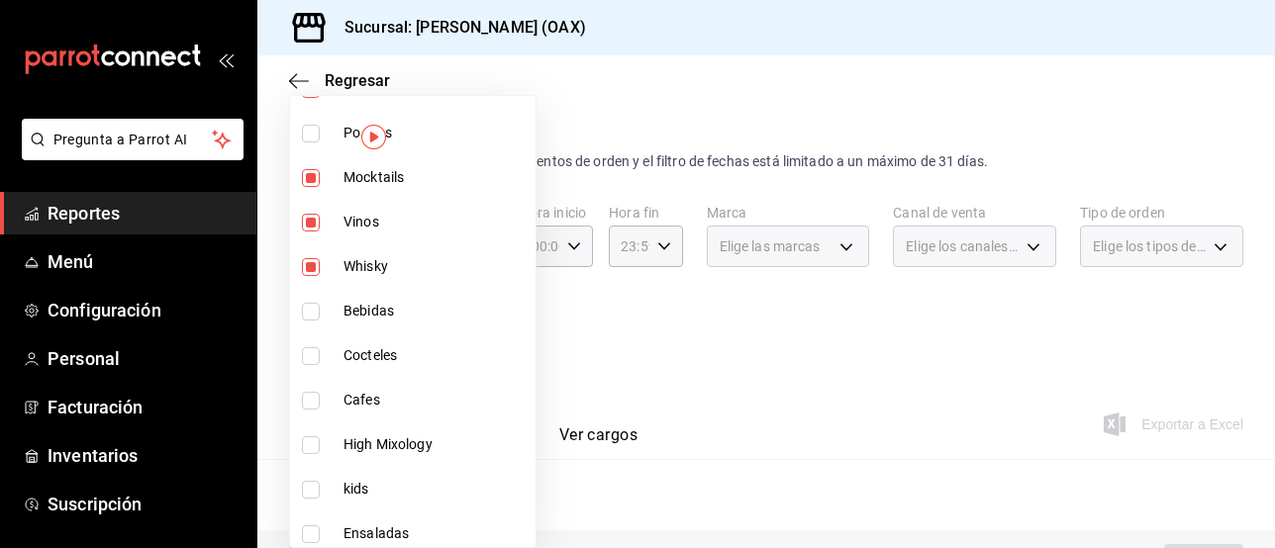
click at [376, 309] on span "Bebidas" at bounding box center [436, 311] width 184 height 21
type input "8ed44f33-4397-48eb-a10c-df725be60192,463459c9-37eb-4576-8402-f641077c2631,53139…"
checkbox input "true"
click at [381, 351] on span "Cocteles" at bounding box center [436, 356] width 184 height 21
click at [367, 395] on span "Cafes" at bounding box center [436, 400] width 184 height 21
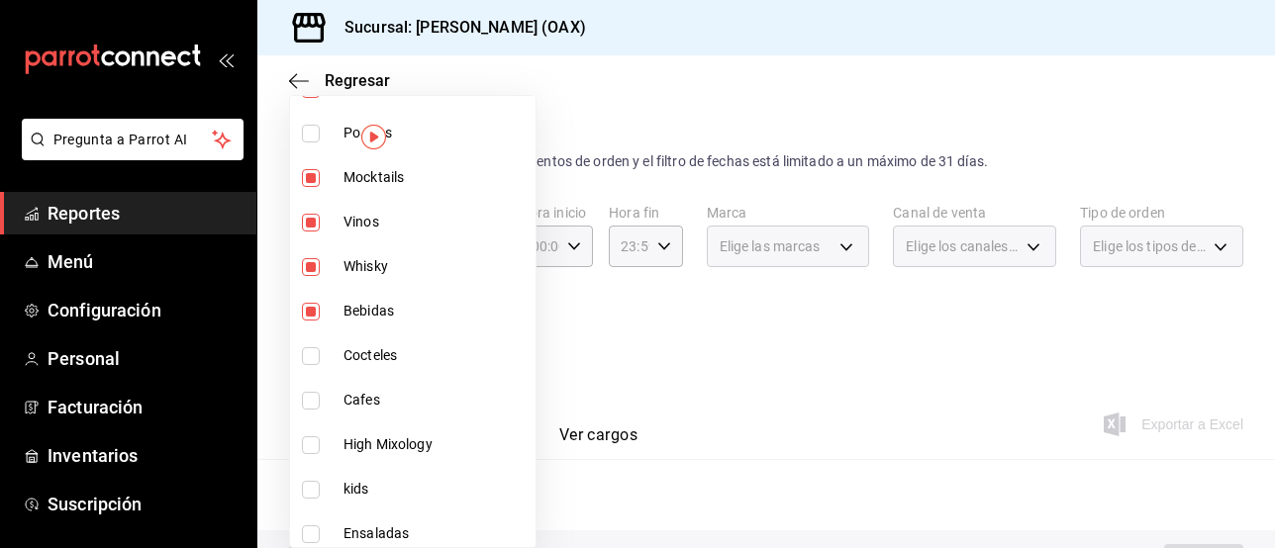
click at [394, 446] on span "High Mixology" at bounding box center [436, 445] width 184 height 21
type input "8ed44f33-4397-48eb-a10c-df725be60192,463459c9-37eb-4576-8402-f641077c2631,53139…"
checkbox input "true"
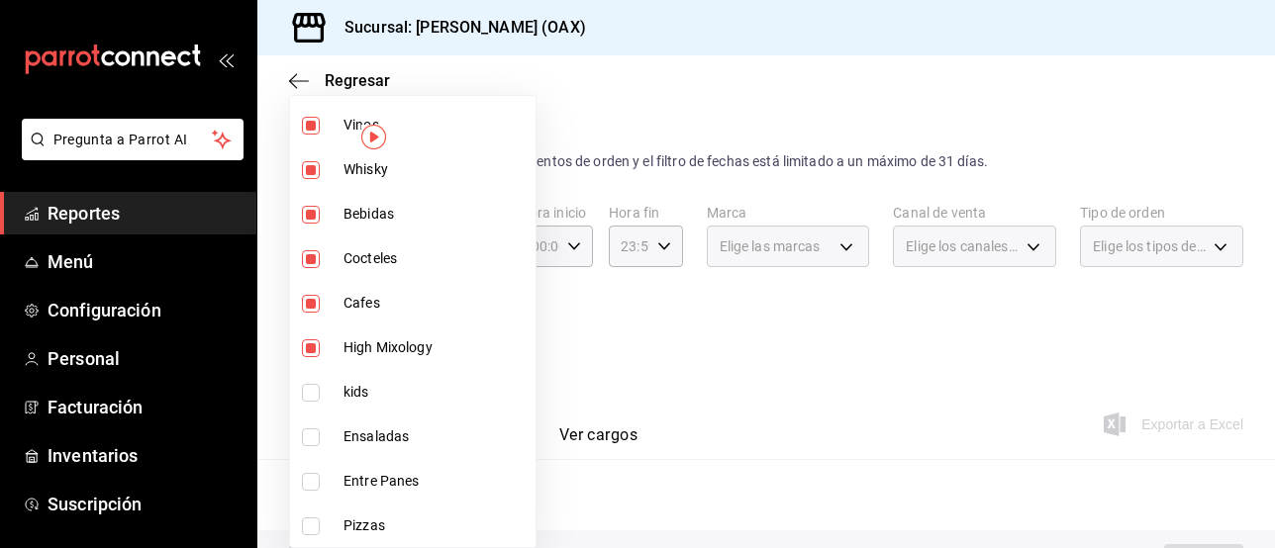
scroll to position [1226, 0]
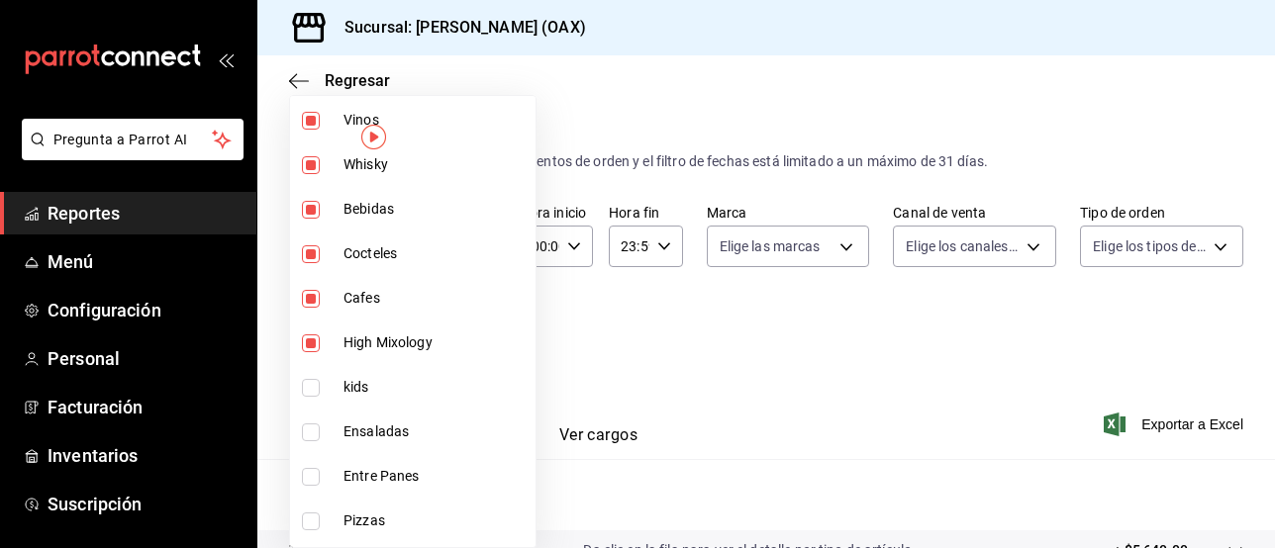
drag, startPoint x: 1266, startPoint y: 153, endPoint x: 1265, endPoint y: 196, distance: 42.6
click at [1265, 196] on div at bounding box center [637, 274] width 1275 height 548
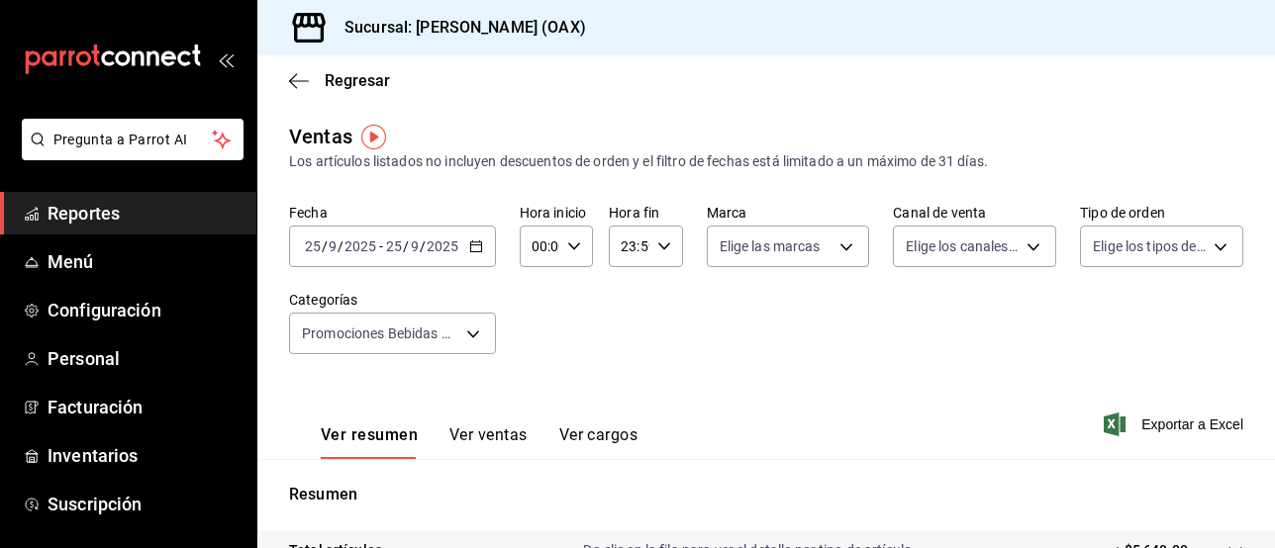
click at [768, 345] on div "Fecha [DATE] [DATE] - [DATE] [DATE] Hora inicio 00:00 Hora inicio Hora fin 23:5…" at bounding box center [766, 291] width 954 height 174
click at [1155, 425] on span "Exportar a Excel" at bounding box center [1176, 425] width 136 height 24
